Goal: Information Seeking & Learning: Learn about a topic

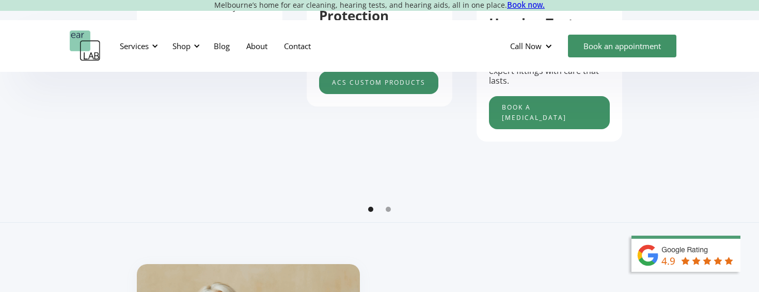
scroll to position [603, 0]
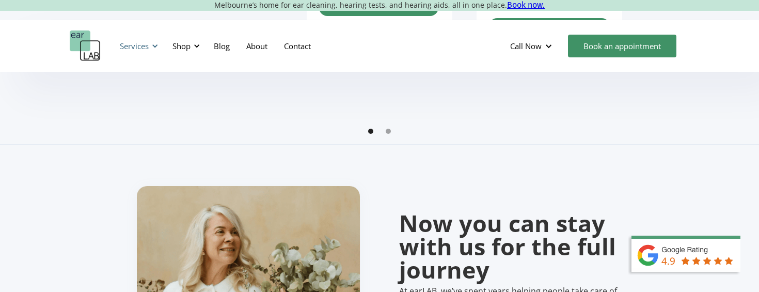
click at [156, 47] on div at bounding box center [154, 45] width 7 height 7
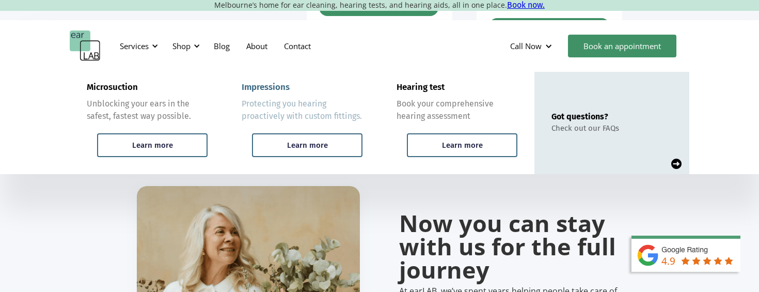
click at [272, 114] on div "Protecting you hearing proactively with custom fittings." at bounding box center [302, 110] width 121 height 25
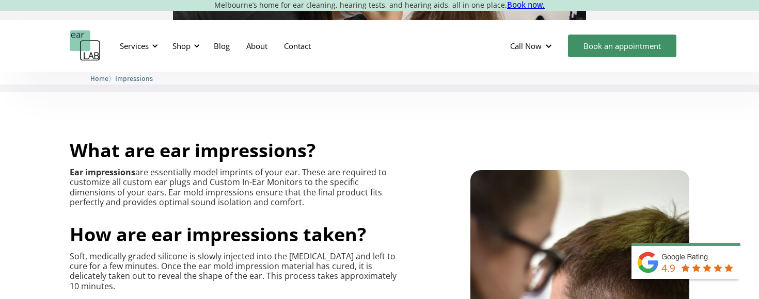
scroll to position [430, 0]
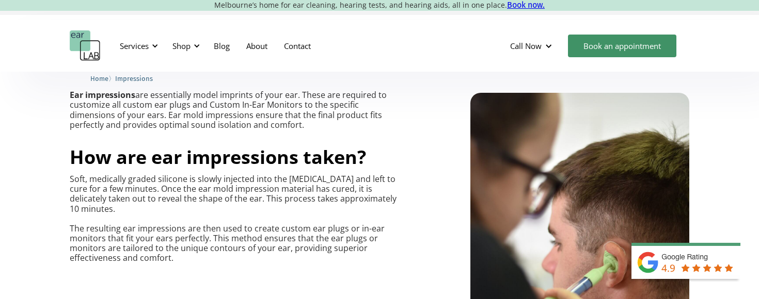
click at [79, 168] on span "How are ear impressions taken?" at bounding box center [218, 157] width 296 height 25
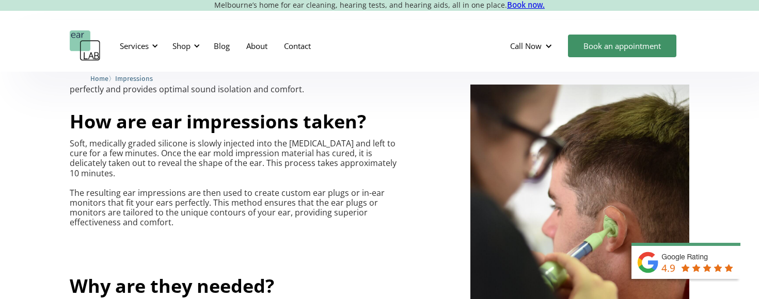
scroll to position [516, 0]
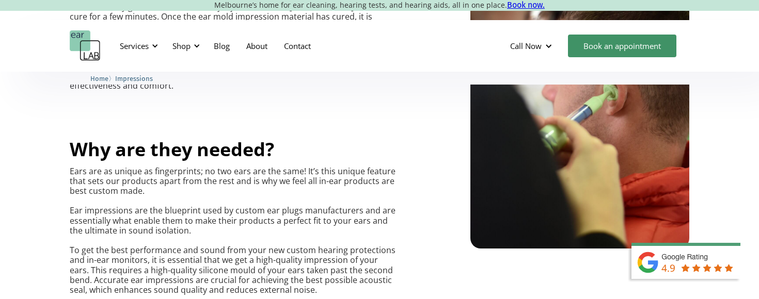
scroll to position [688, 0]
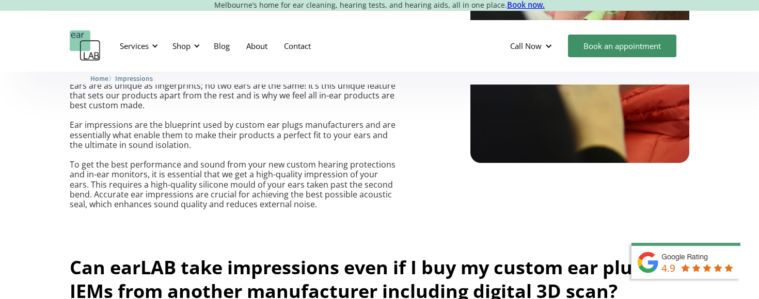
click at [33, 147] on div "What are ear impressions? Ear impressions are essentially model imprints of you…" at bounding box center [379, 185] width 759 height 857
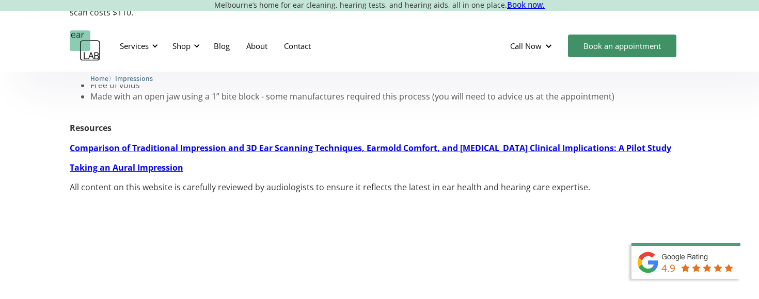
scroll to position [1033, 0]
